Goal: Find specific page/section: Find specific page/section

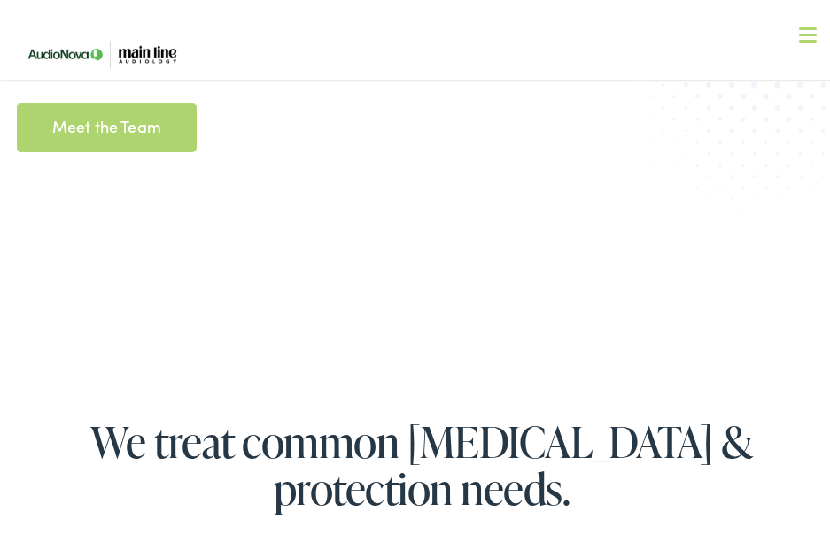
scroll to position [1861, 0]
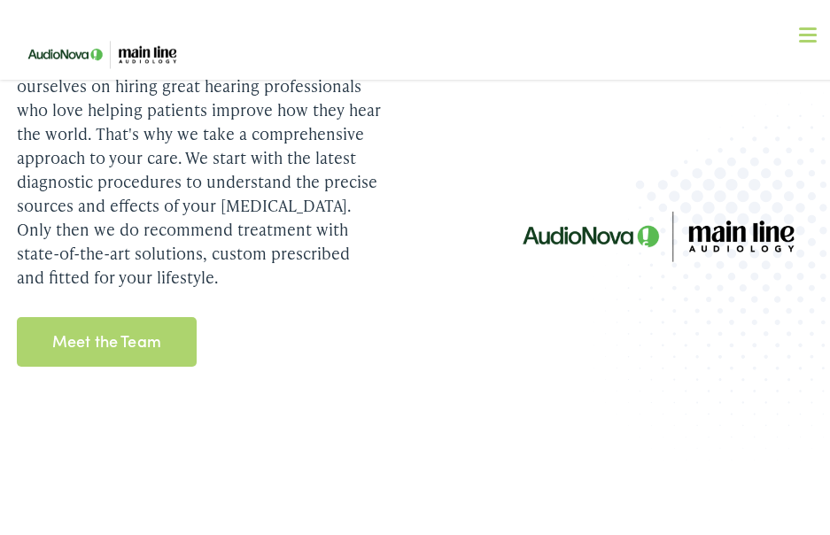
click at [103, 362] on link "Meet the Team" at bounding box center [107, 338] width 180 height 50
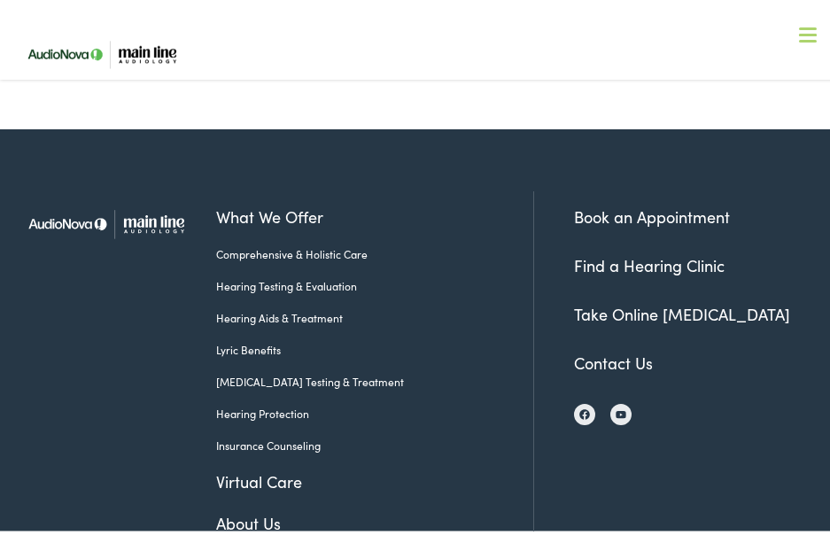
scroll to position [1930, 0]
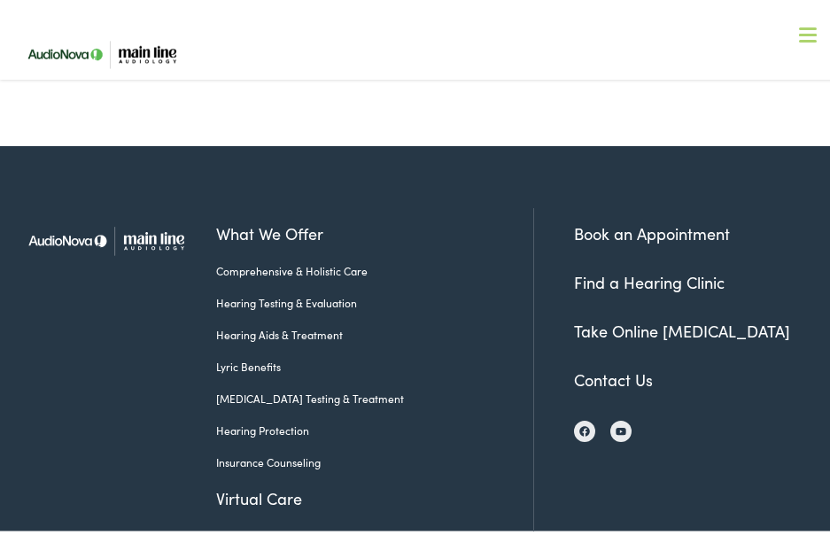
click at [641, 267] on link "Find a Hearing Clinic" at bounding box center [649, 278] width 151 height 22
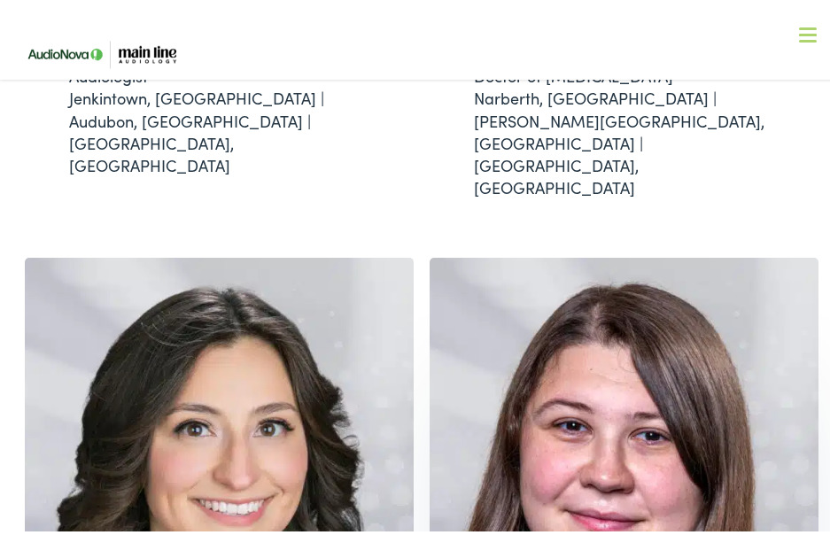
scroll to position [867, 0]
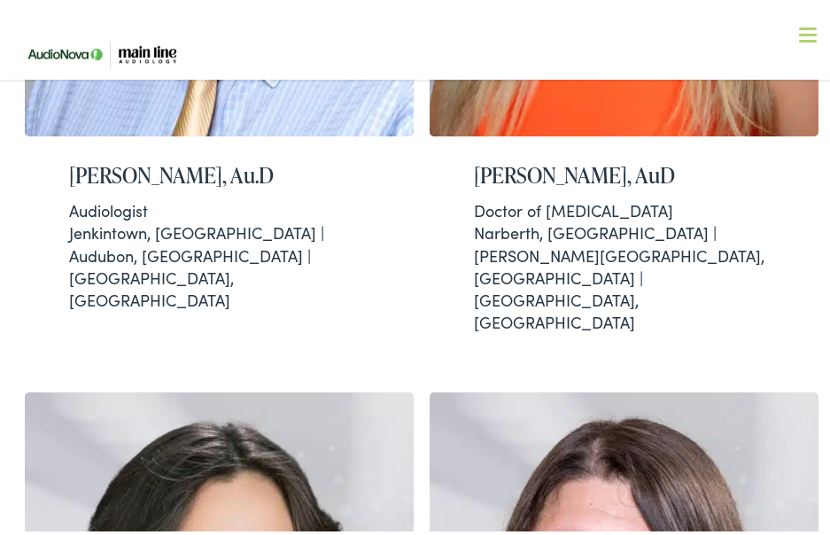
click at [206, 4] on nav "What We Offer Comprehensive & Holistic Care Hearing Testing & Evaluation Hearin…" at bounding box center [422, 154] width 810 height 308
